Goal: Task Accomplishment & Management: Manage account settings

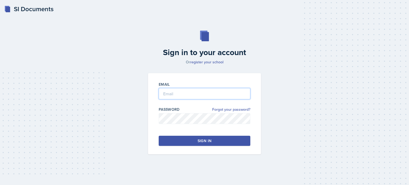
click at [178, 94] on input "email" at bounding box center [205, 93] width 92 height 11
type input "[EMAIL_ADDRESS][DOMAIN_NAME]"
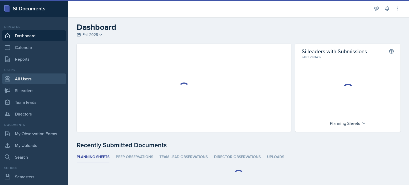
click at [32, 79] on link "All Users" at bounding box center [34, 78] width 64 height 11
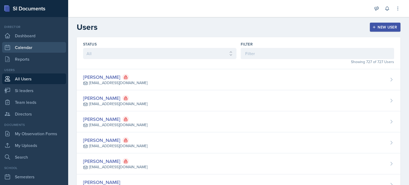
click at [28, 49] on link "Calendar" at bounding box center [34, 47] width 64 height 11
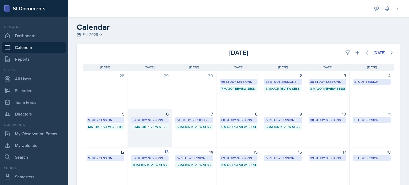
click at [146, 137] on div "6 57 Study Sessions 8 Major Review Sessions" at bounding box center [150, 128] width 44 height 38
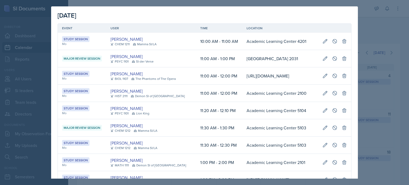
click at [391, 51] on div at bounding box center [204, 92] width 409 height 185
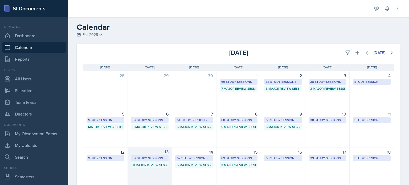
click at [150, 177] on div "13 57 Study Sessions 11 Major Review Sessions" at bounding box center [150, 166] width 44 height 38
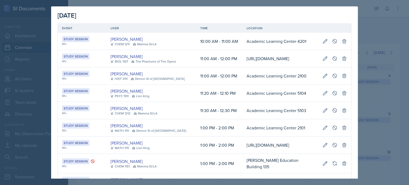
click at [184, 102] on td "[PERSON_NAME] PSYC 1101 Lion King" at bounding box center [151, 93] width 90 height 17
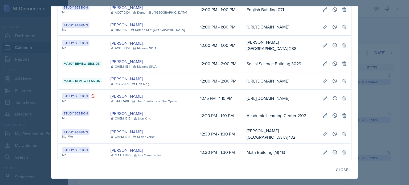
scroll to position [0, 116]
click at [332, 113] on icon at bounding box center [334, 115] width 5 height 5
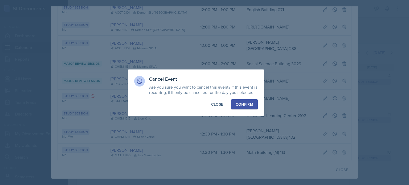
click at [240, 104] on div "Confirm" at bounding box center [245, 104] width 18 height 5
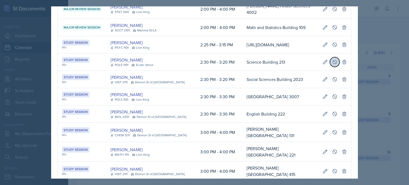
click at [330, 67] on button at bounding box center [335, 62] width 10 height 10
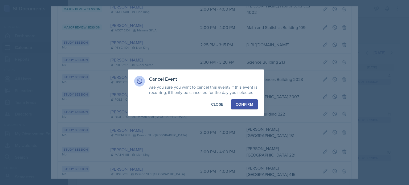
click at [251, 103] on div "Confirm" at bounding box center [245, 104] width 18 height 5
